Goal: Task Accomplishment & Management: Complete application form

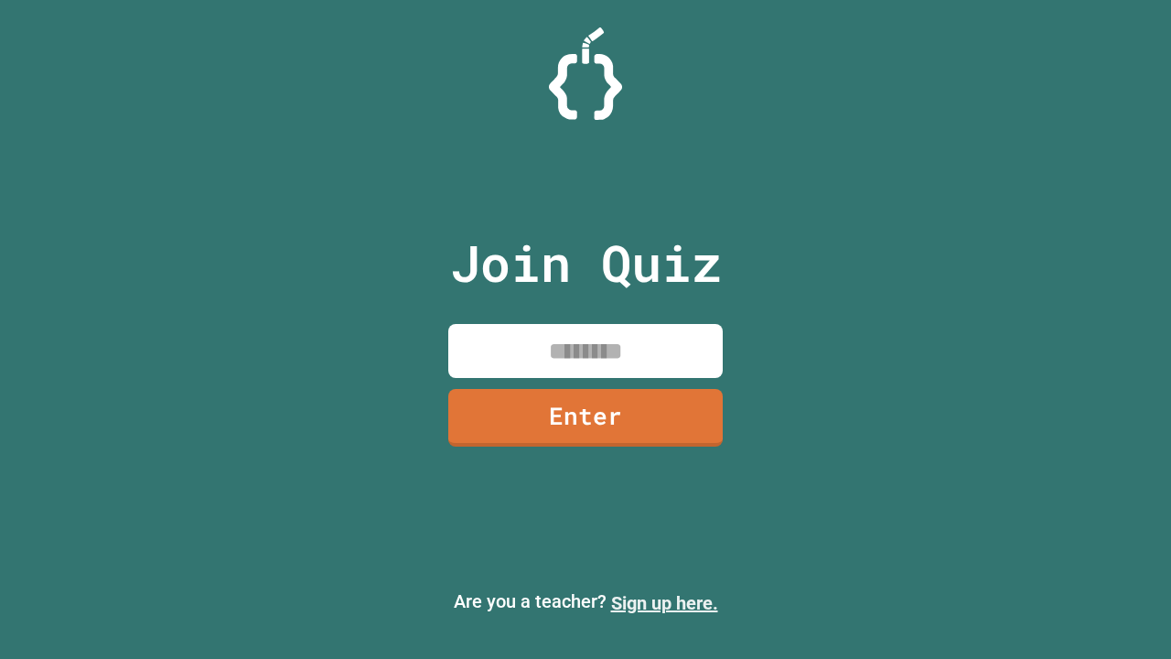
click at [664, 603] on link "Sign up here." at bounding box center [664, 603] width 107 height 22
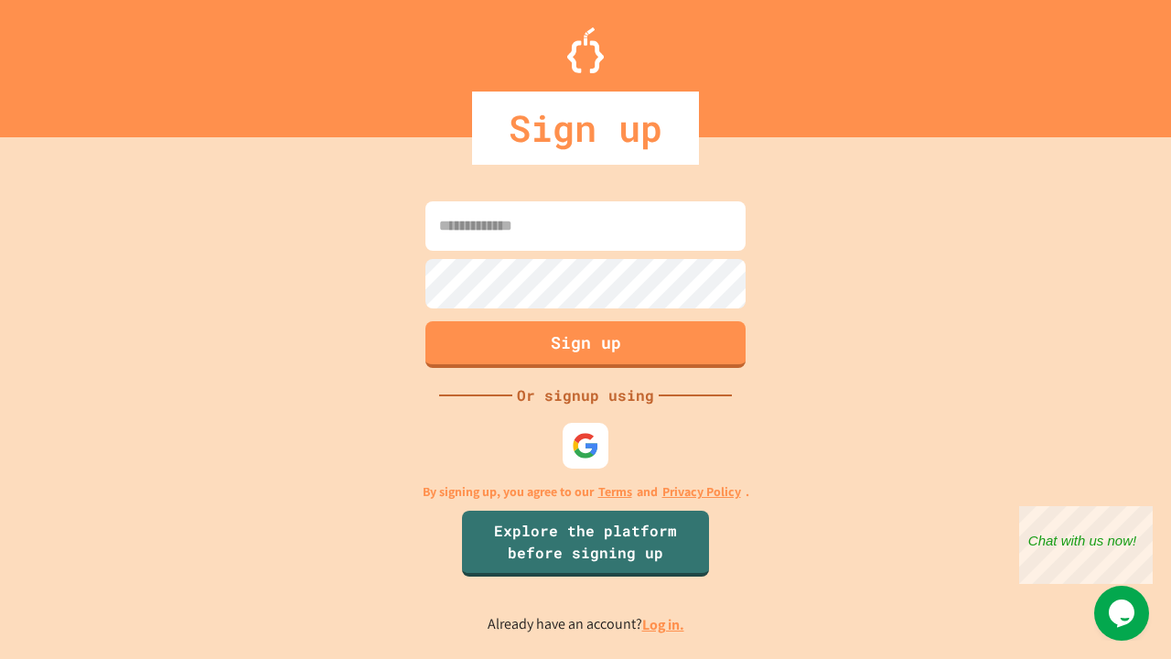
click at [664, 624] on link "Log in." at bounding box center [663, 624] width 42 height 19
